Goal: Task Accomplishment & Management: Use online tool/utility

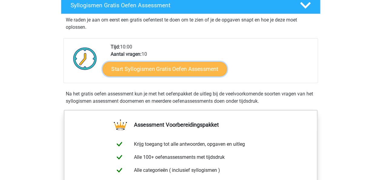
click at [165, 68] on link "Start Syllogismen Gratis Oefen Assessment" at bounding box center [164, 69] width 125 height 15
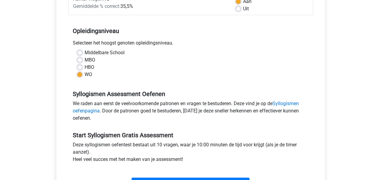
scroll to position [169, 0]
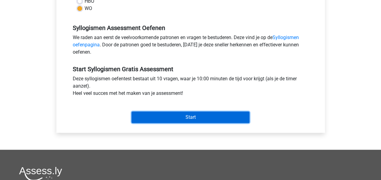
click at [203, 112] on input "Start" at bounding box center [191, 118] width 118 height 12
